Goal: Information Seeking & Learning: Understand process/instructions

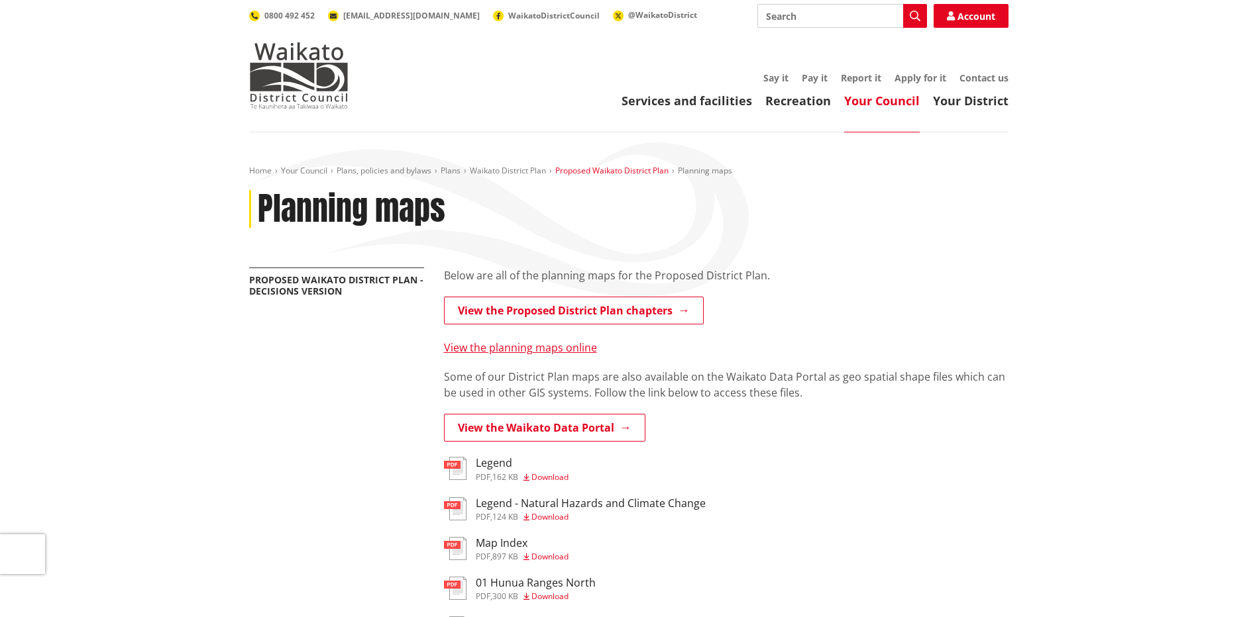
click at [617, 170] on link "Proposed Waikato District Plan" at bounding box center [611, 170] width 113 height 11
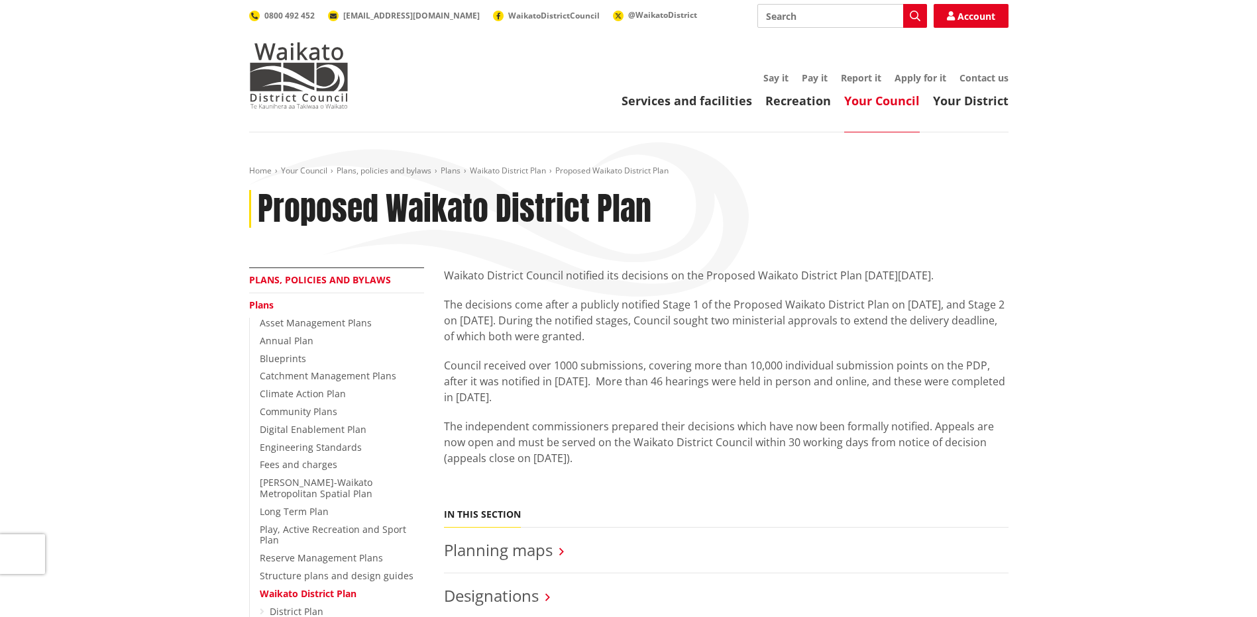
click at [305, 274] on link "Plans, policies and bylaws" at bounding box center [320, 280] width 142 height 13
click at [307, 279] on link "Plans, policies and bylaws" at bounding box center [320, 280] width 142 height 13
click at [514, 169] on link "Waikato District Plan" at bounding box center [508, 170] width 76 height 11
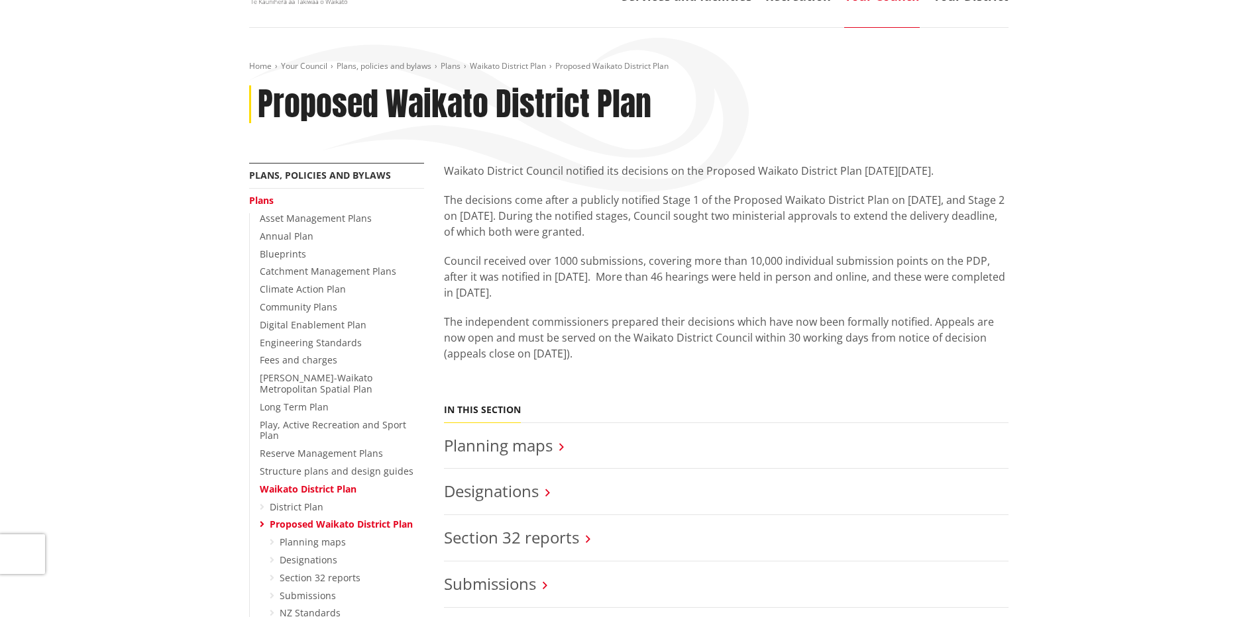
scroll to position [331, 0]
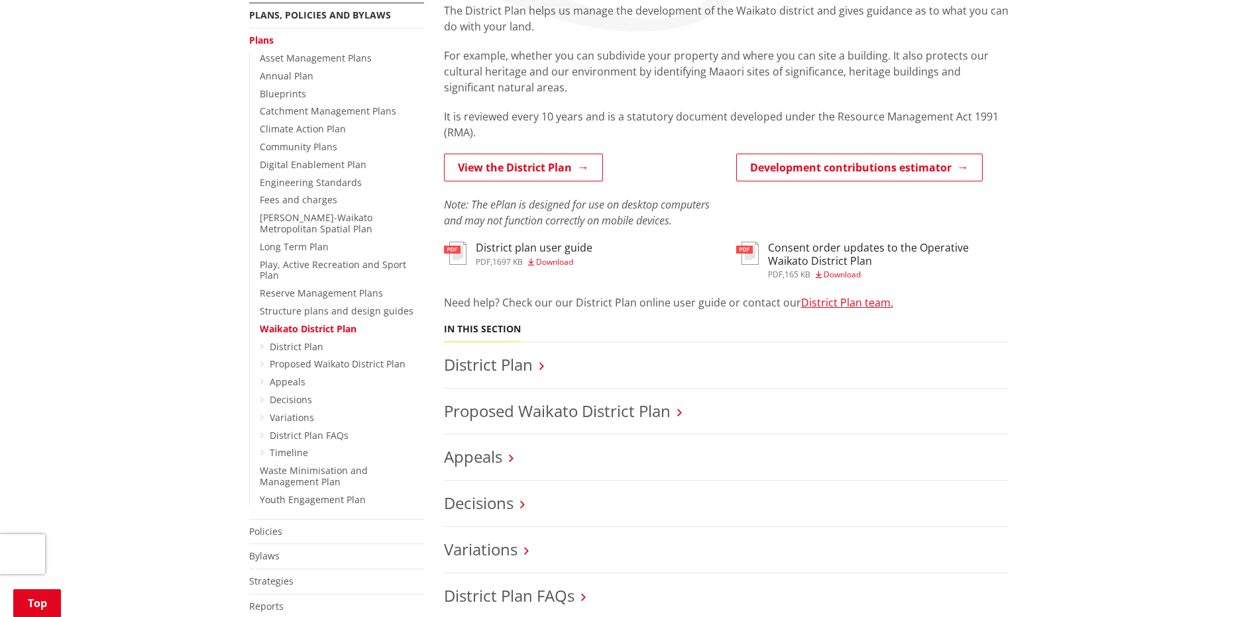
scroll to position [331, 0]
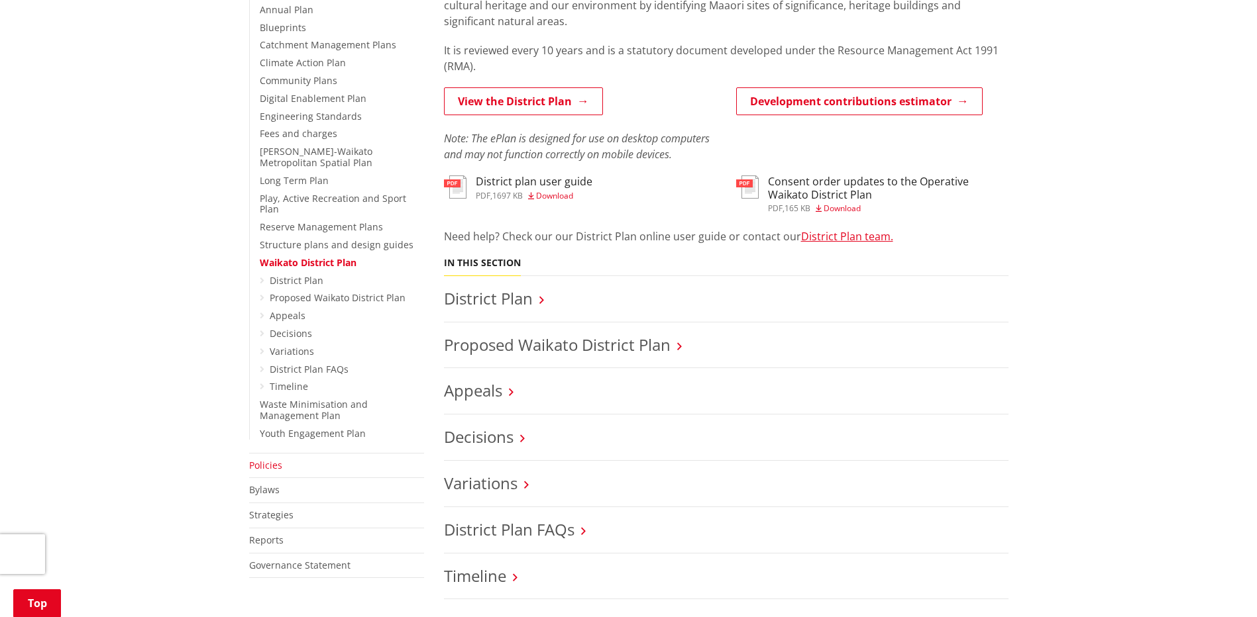
click at [265, 459] on link "Policies" at bounding box center [265, 465] width 33 height 13
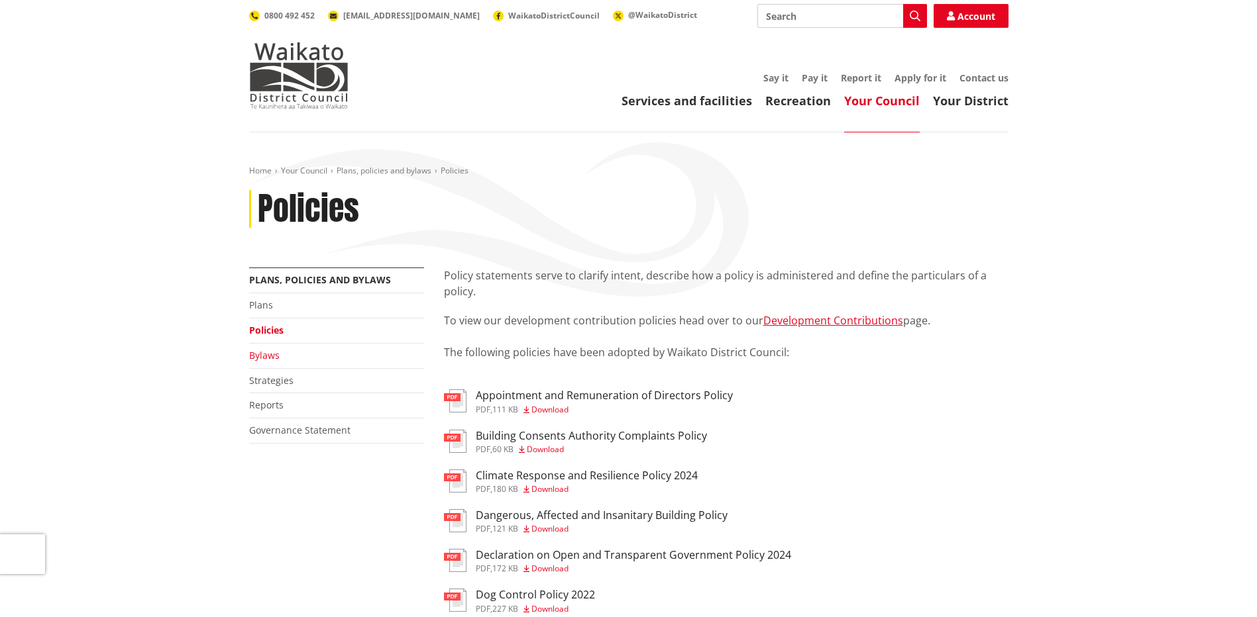
click at [263, 356] on link "Bylaws" at bounding box center [264, 355] width 30 height 13
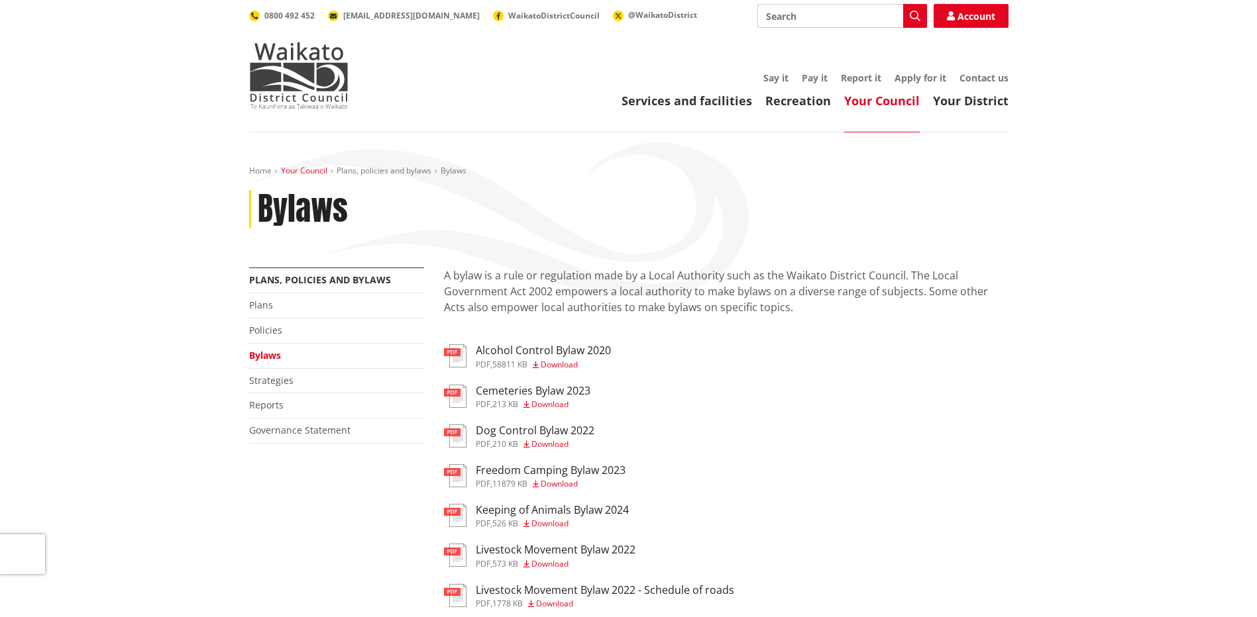
click at [306, 174] on link "Your Council" at bounding box center [304, 170] width 46 height 11
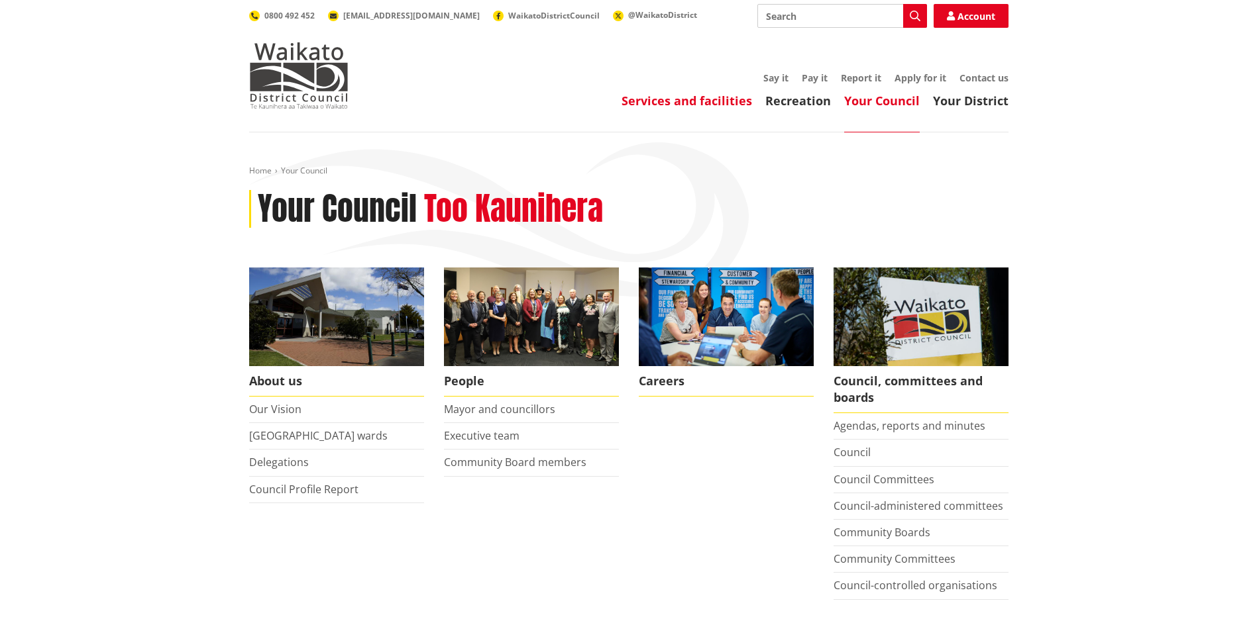
click at [695, 102] on link "Services and facilities" at bounding box center [686, 101] width 131 height 16
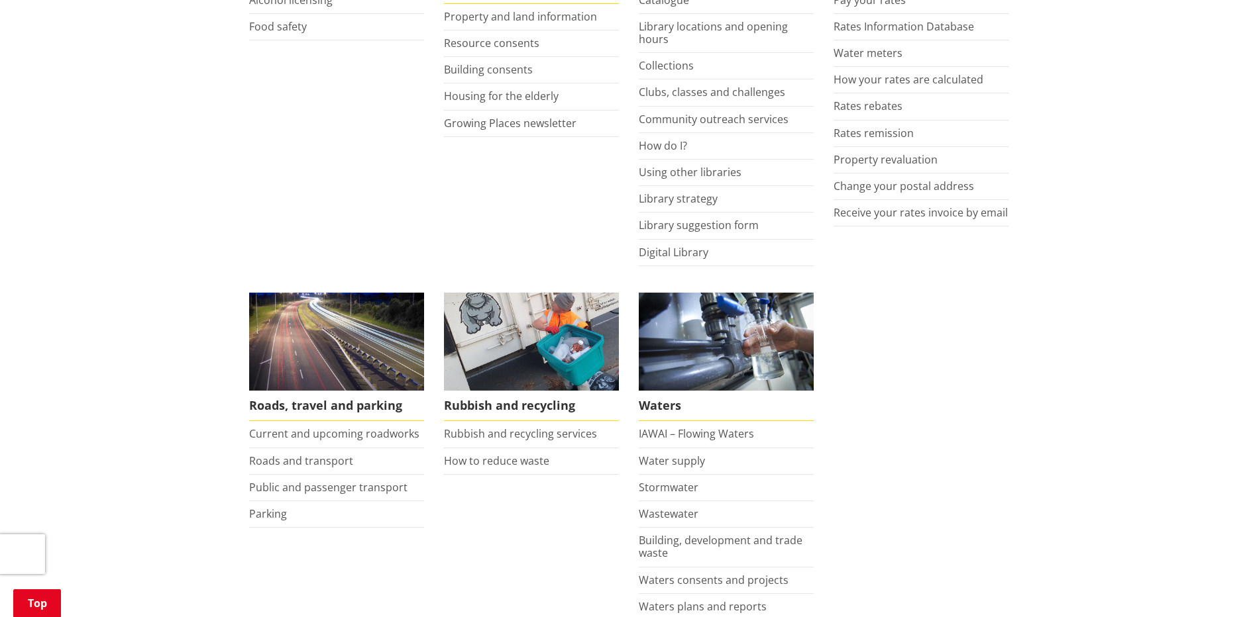
scroll to position [729, 0]
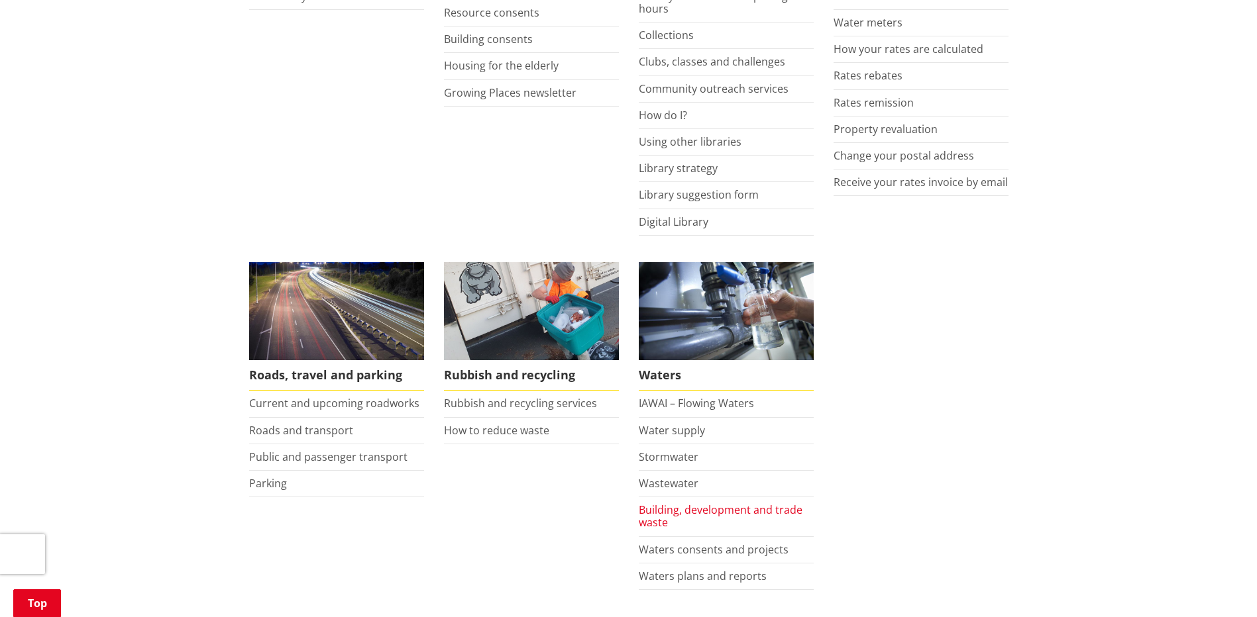
click at [700, 515] on link "Building, development and trade waste" at bounding box center [721, 516] width 164 height 27
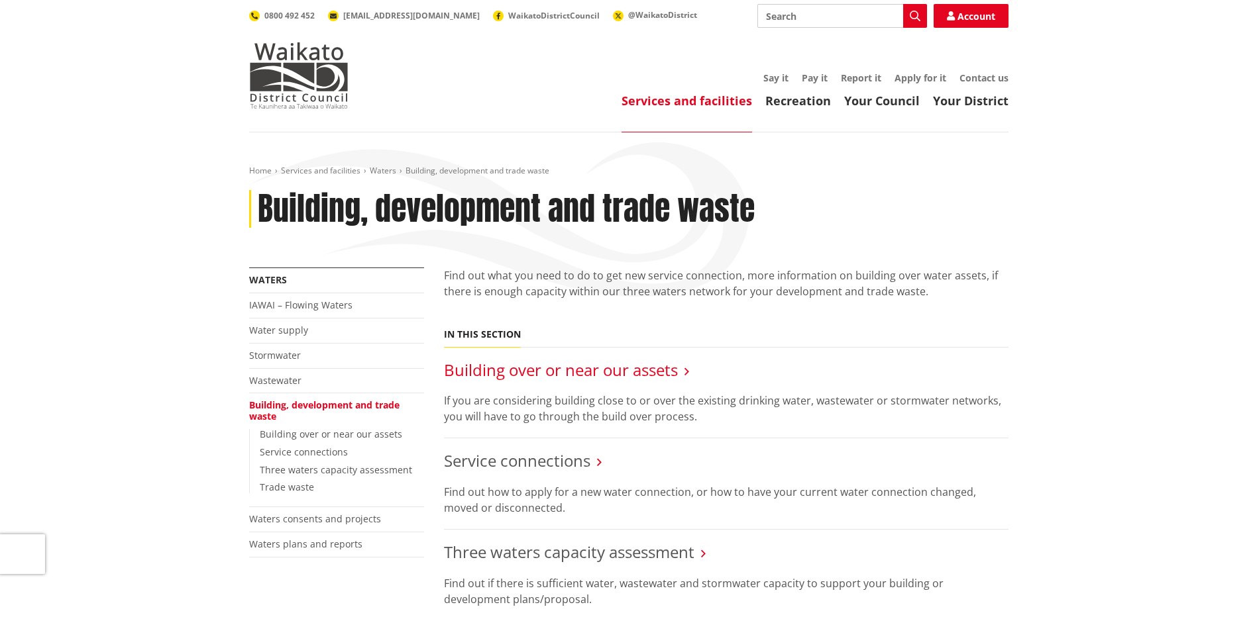
click at [615, 374] on link "Building over or near our assets" at bounding box center [561, 370] width 234 height 22
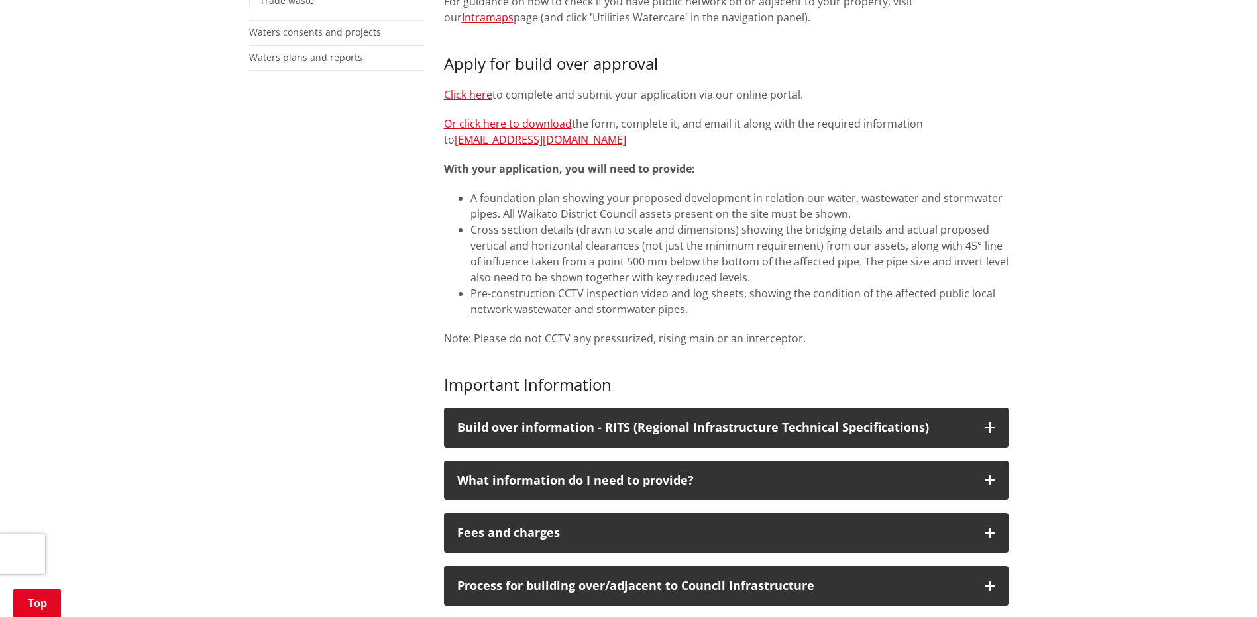
scroll to position [464, 0]
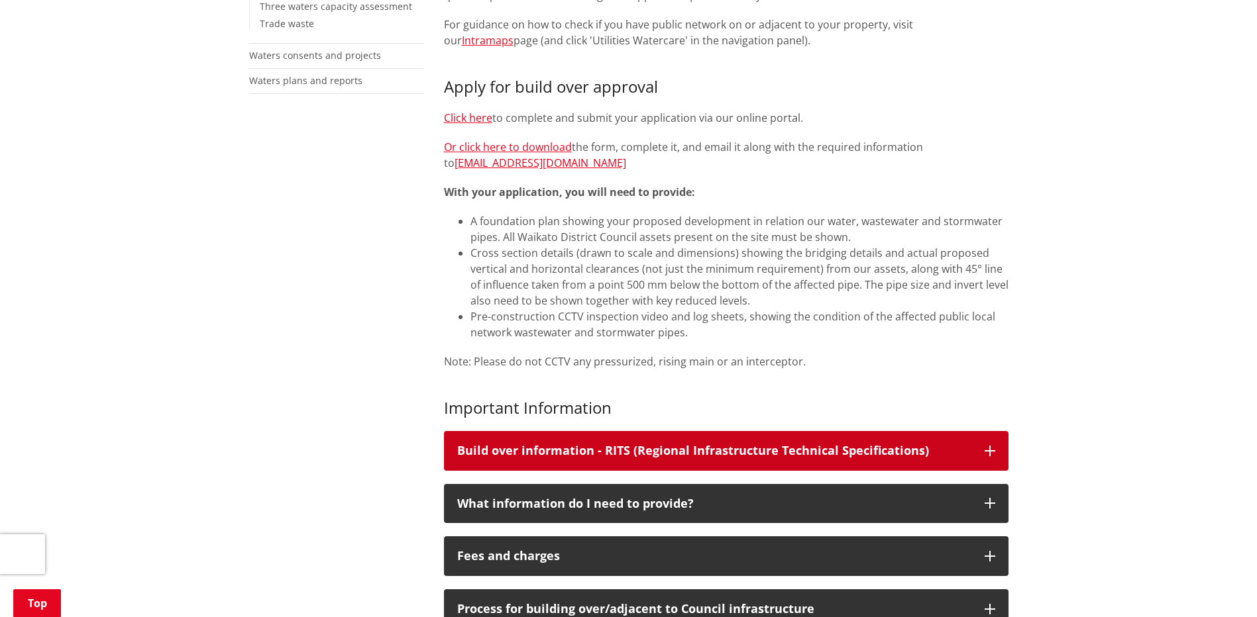
click at [792, 444] on div "Build over information - RITS (Regional Infrastructure Technical Specifications)" at bounding box center [714, 450] width 514 height 13
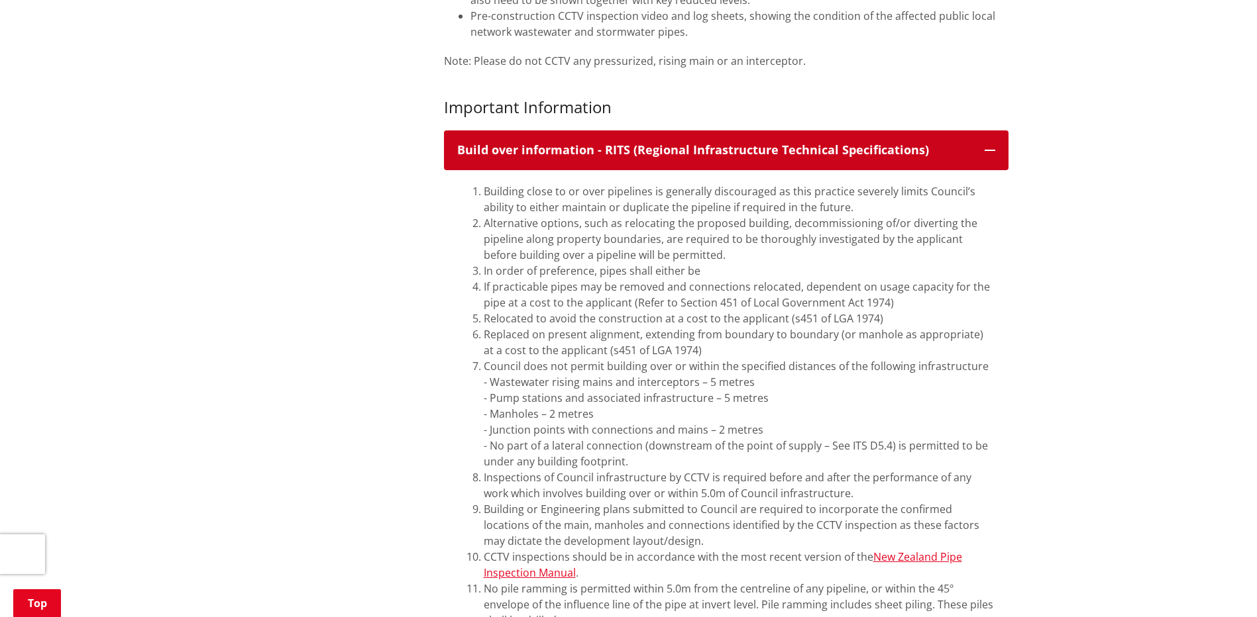
scroll to position [795, 0]
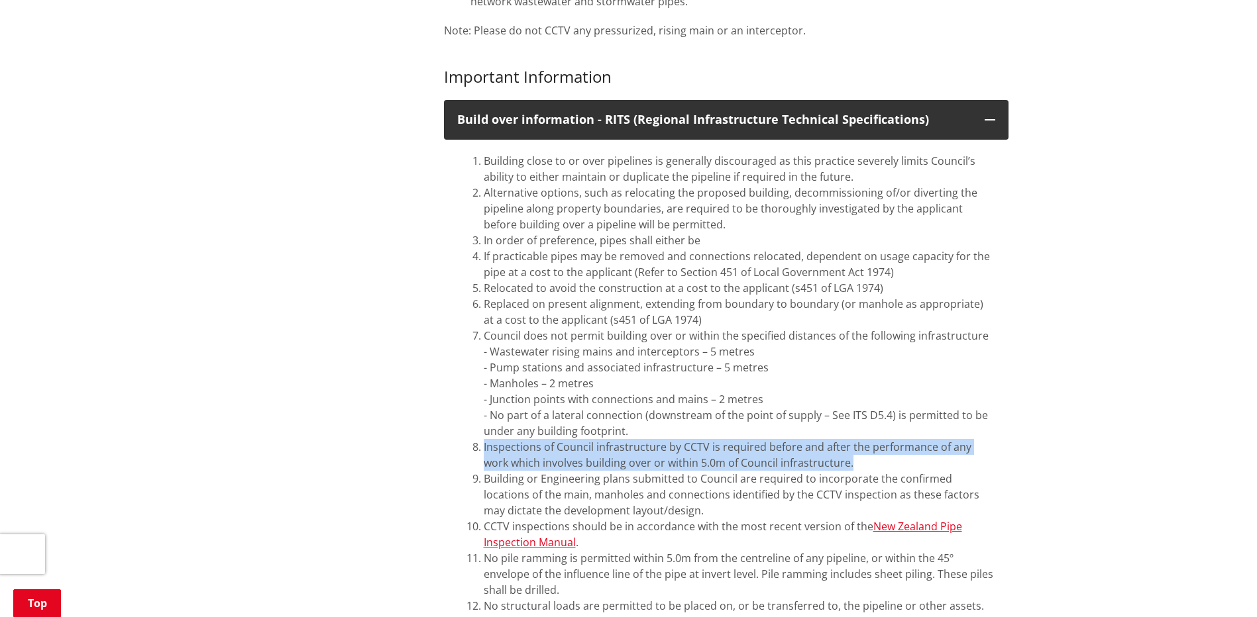
drag, startPoint x: 482, startPoint y: 446, endPoint x: 825, endPoint y: 464, distance: 343.6
click at [825, 464] on li "Inspections of Council infrastructure by CCTV is required before and after the …" at bounding box center [739, 455] width 511 height 32
drag, startPoint x: 825, startPoint y: 464, endPoint x: 731, endPoint y: 450, distance: 95.1
drag, startPoint x: 731, startPoint y: 450, endPoint x: 699, endPoint y: 460, distance: 33.8
click at [700, 459] on li "Inspections of Council infrastructure by CCTV is required before and after the …" at bounding box center [739, 455] width 511 height 32
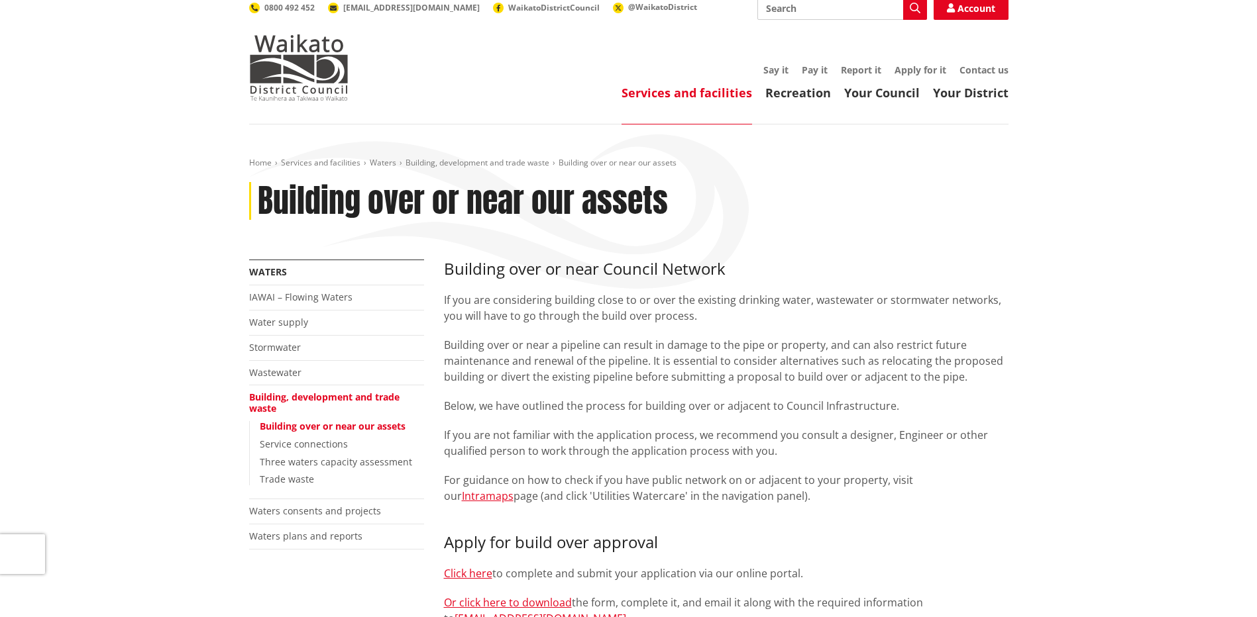
scroll to position [0, 0]
